Goal: Download file/media

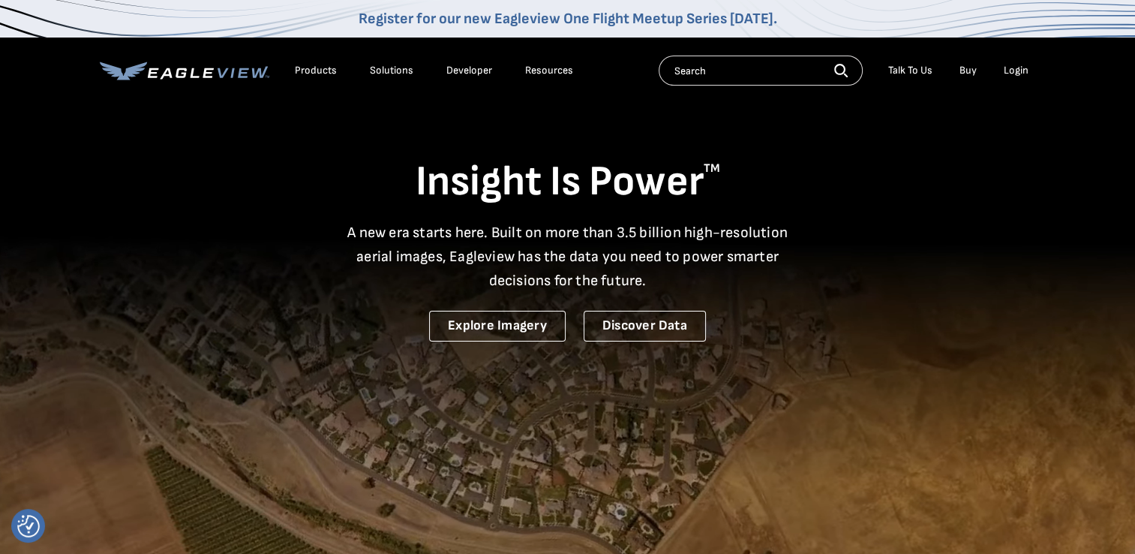
click at [1016, 65] on div "Login" at bounding box center [1016, 71] width 25 height 14
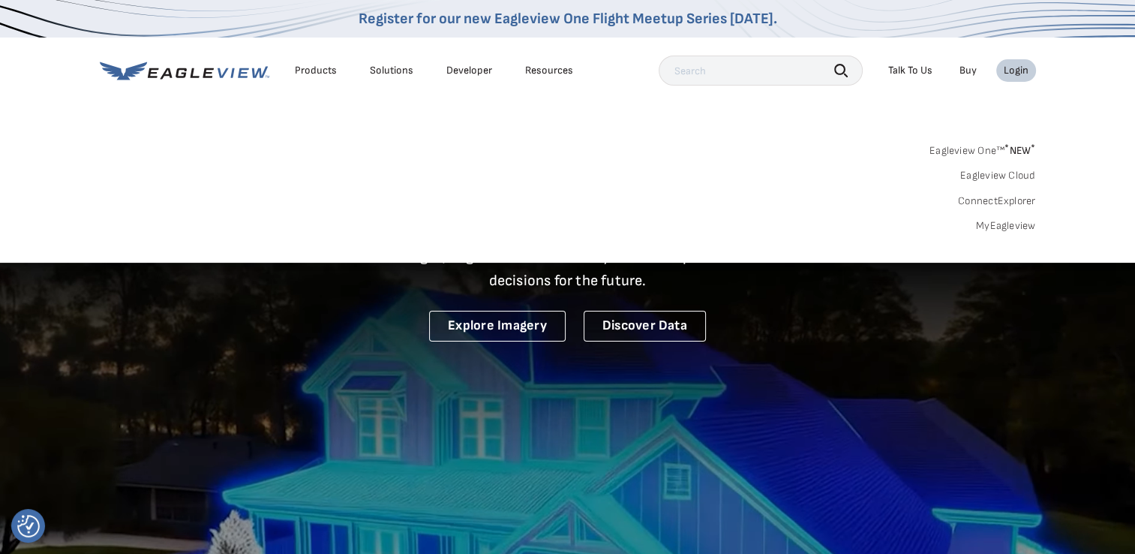
click at [1014, 221] on link "MyEagleview" at bounding box center [1006, 226] width 60 height 14
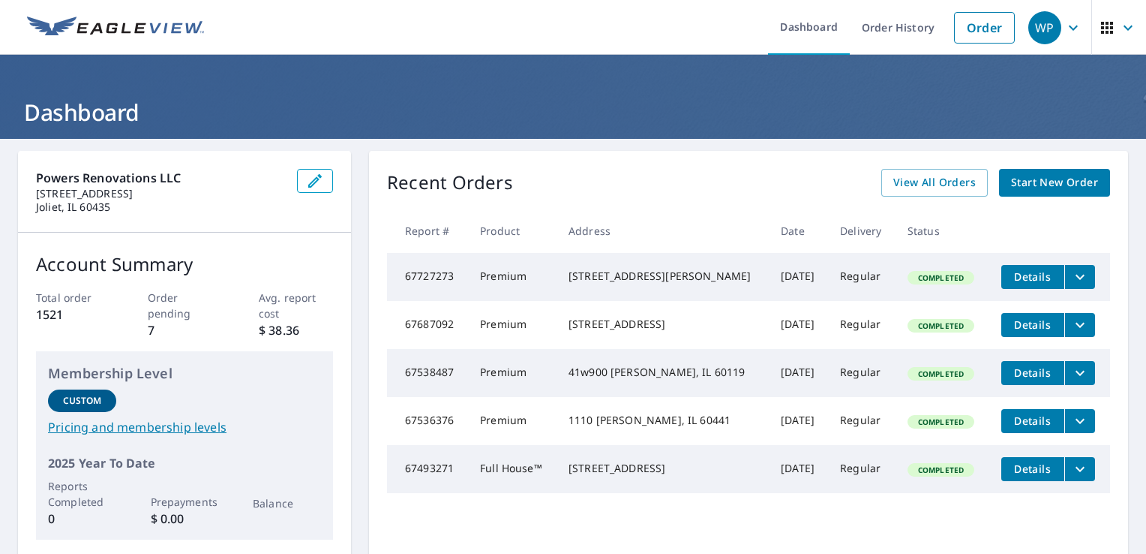
click at [1071, 273] on icon "filesDropdownBtn-67727273" at bounding box center [1080, 277] width 18 height 18
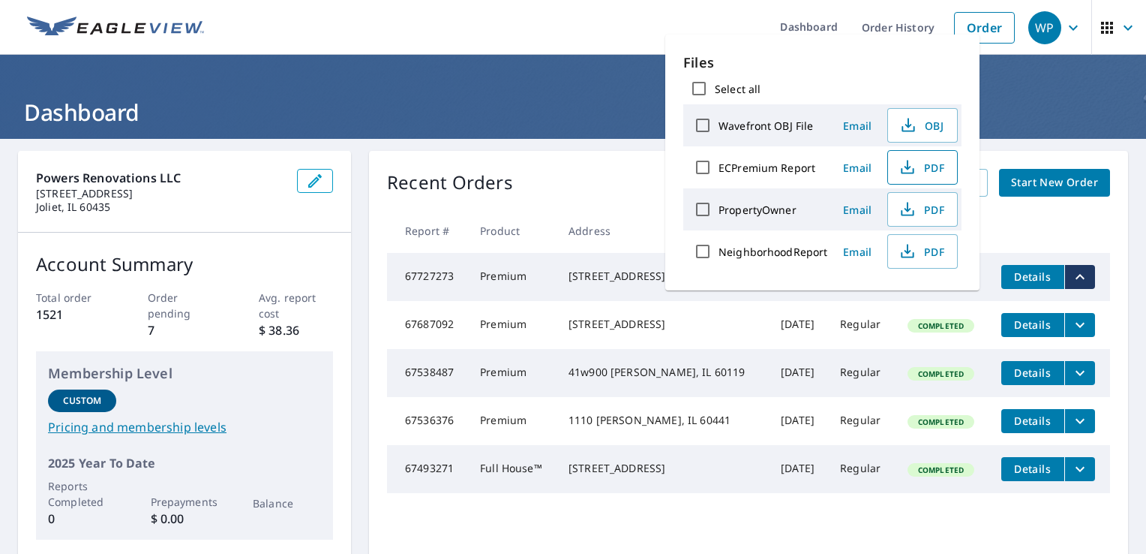
click at [944, 164] on button "PDF" at bounding box center [922, 167] width 71 height 35
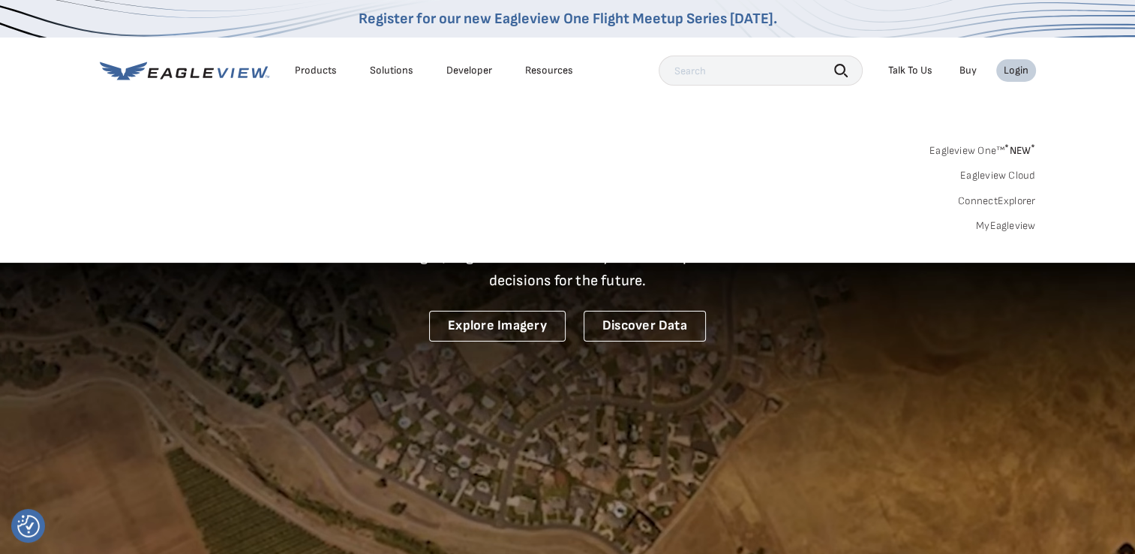
click at [998, 221] on link "MyEagleview" at bounding box center [1006, 226] width 60 height 14
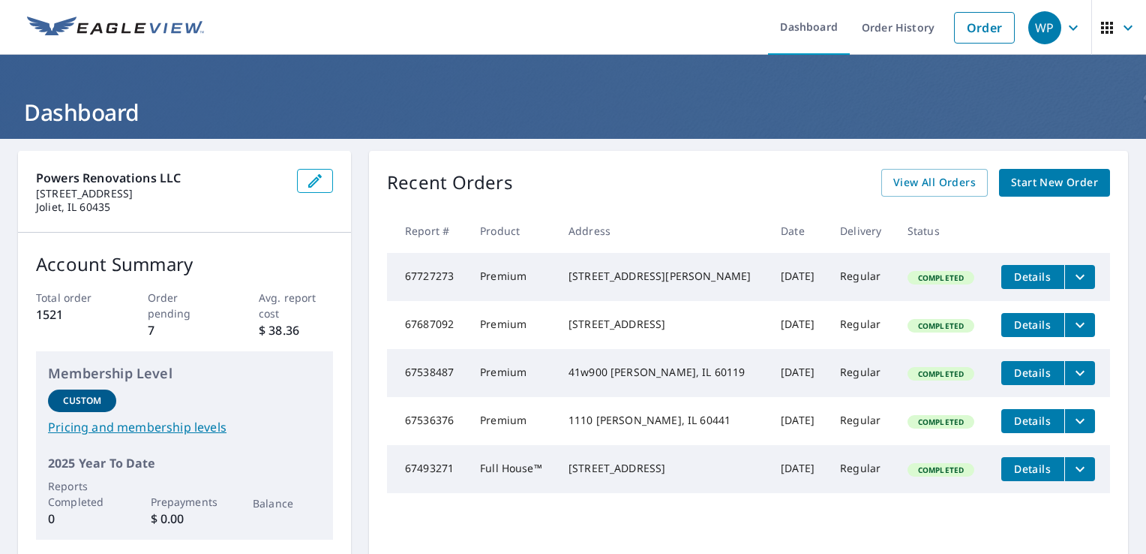
click at [1071, 284] on icon "filesDropdownBtn-67727273" at bounding box center [1080, 277] width 18 height 18
